Goal: Task Accomplishment & Management: Use online tool/utility

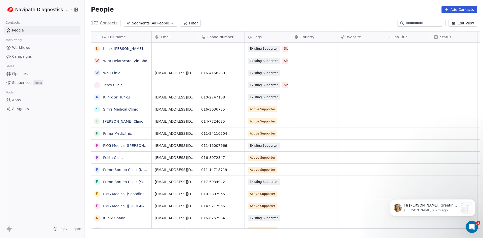
scroll to position [205, 398]
click at [35, 29] on link "People" at bounding box center [42, 30] width 77 height 8
click at [54, 10] on html "Navipath Diagnostics Sdn Bhd Contacts People Marketing Workflows Campaigns Sale…" at bounding box center [241, 119] width 483 height 238
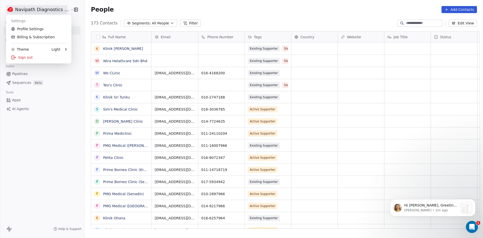
click at [44, 72] on html "Navipath Diagnostics Sdn Bhd Contacts People Marketing Workflows Campaigns Sale…" at bounding box center [241, 119] width 483 height 238
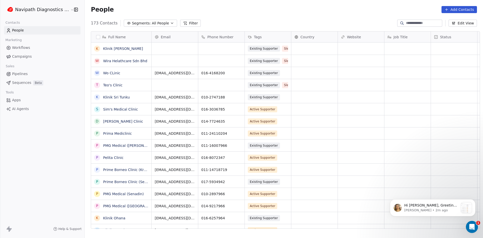
click at [29, 58] on span "Campaigns" at bounding box center [22, 56] width 20 height 5
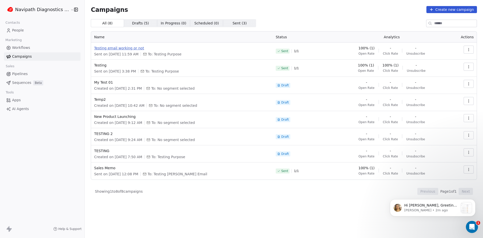
click at [128, 46] on span "Testing email working or not" at bounding box center [182, 48] width 176 height 5
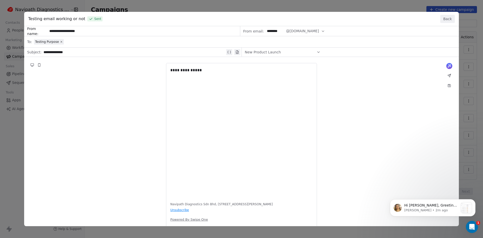
click at [299, 42] on div "**********" at bounding box center [241, 126] width 435 height 200
click at [443, 20] on button "Back" at bounding box center [448, 19] width 15 height 8
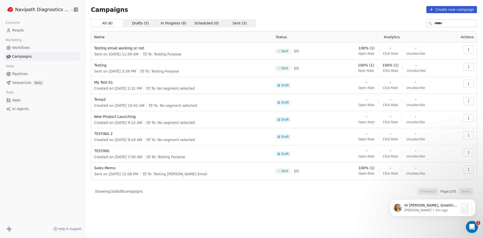
click at [450, 12] on button "Create new campaign" at bounding box center [452, 9] width 51 height 7
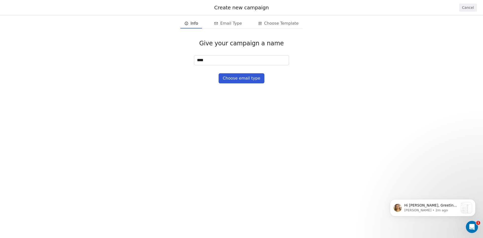
type input "****"
click at [233, 78] on button "Choose email type" at bounding box center [242, 78] width 46 height 10
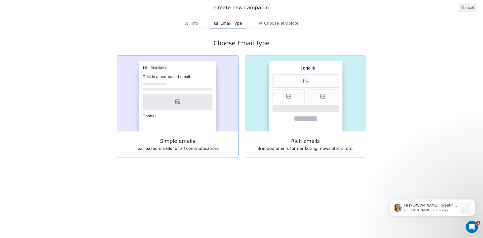
click at [209, 137] on div "Simple emails Text-based emails for all communications" at bounding box center [177, 144] width 121 height 26
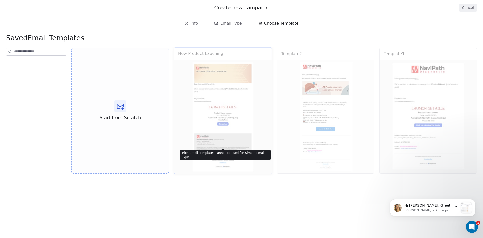
click at [233, 125] on div "New Product Lauching Use Template Preview" at bounding box center [223, 110] width 98 height 127
click at [141, 118] on div "Start from Scratch" at bounding box center [120, 110] width 98 height 127
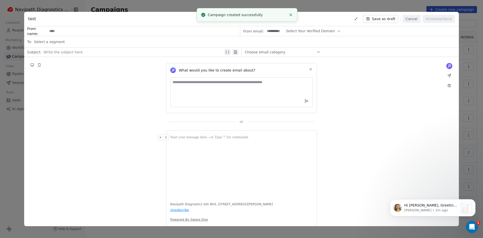
click at [63, 32] on input at bounding box center [144, 30] width 192 height 9
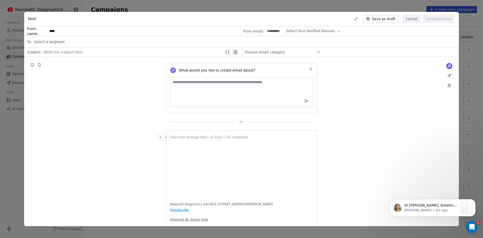
type input "****"
click at [267, 32] on input at bounding box center [275, 30] width 20 height 9
type input "********"
click at [303, 30] on span "Select Your Verified Domain" at bounding box center [310, 30] width 49 height 5
click at [307, 44] on span "@[DOMAIN_NAME]" at bounding box center [310, 43] width 40 height 5
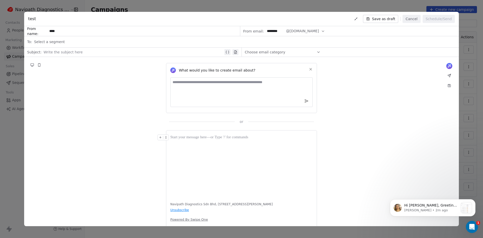
click at [308, 31] on button "@[DOMAIN_NAME]" at bounding box center [305, 31] width 39 height 10
click at [300, 49] on span "@[DOMAIN_NAME]" at bounding box center [309, 51] width 39 height 5
click at [96, 43] on div "Select a segment" at bounding box center [245, 41] width 422 height 11
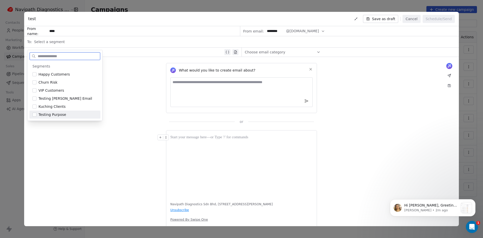
click at [55, 114] on span "Testing Purpose" at bounding box center [53, 114] width 28 height 5
click at [126, 60] on div "What would you like to create email about? or" at bounding box center [241, 90] width 435 height 67
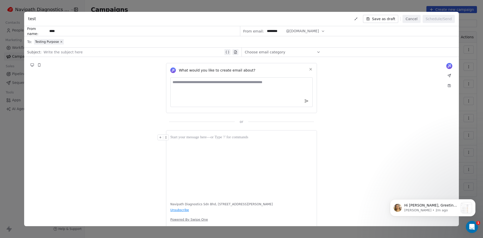
click at [98, 51] on div at bounding box center [134, 52] width 180 height 6
click at [413, 19] on button "Cancel" at bounding box center [412, 19] width 18 height 8
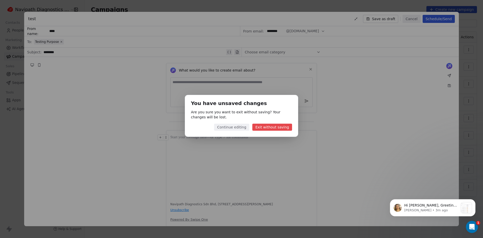
click at [267, 127] on button "Exit without saving" at bounding box center [273, 127] width 40 height 7
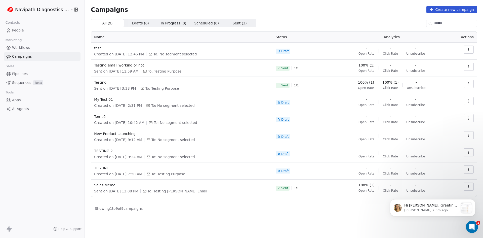
click at [469, 49] on icon "button" at bounding box center [469, 50] width 4 height 4
click at [442, 61] on div "Edit" at bounding box center [446, 61] width 51 height 8
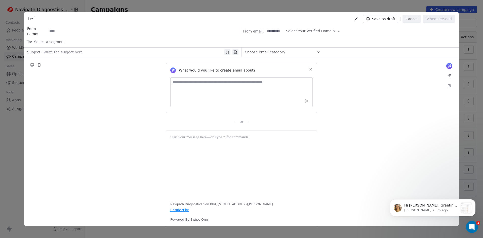
click at [417, 20] on button "Cancel" at bounding box center [412, 19] width 18 height 8
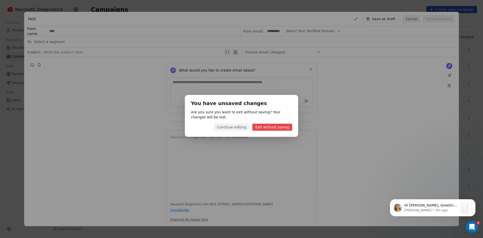
click at [286, 128] on button "Exit without saving" at bounding box center [273, 127] width 40 height 7
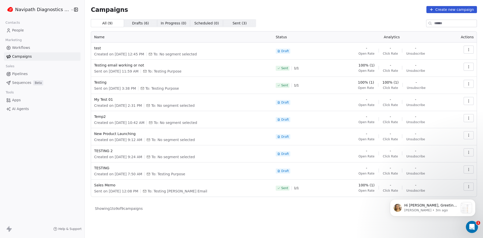
click at [468, 50] on icon "button" at bounding box center [469, 50] width 4 height 4
click at [190, 215] on html "Navipath Diagnostics Sdn Bhd Contacts People Marketing Workflows Campaigns Sale…" at bounding box center [241, 119] width 483 height 238
